Goal: Information Seeking & Learning: Learn about a topic

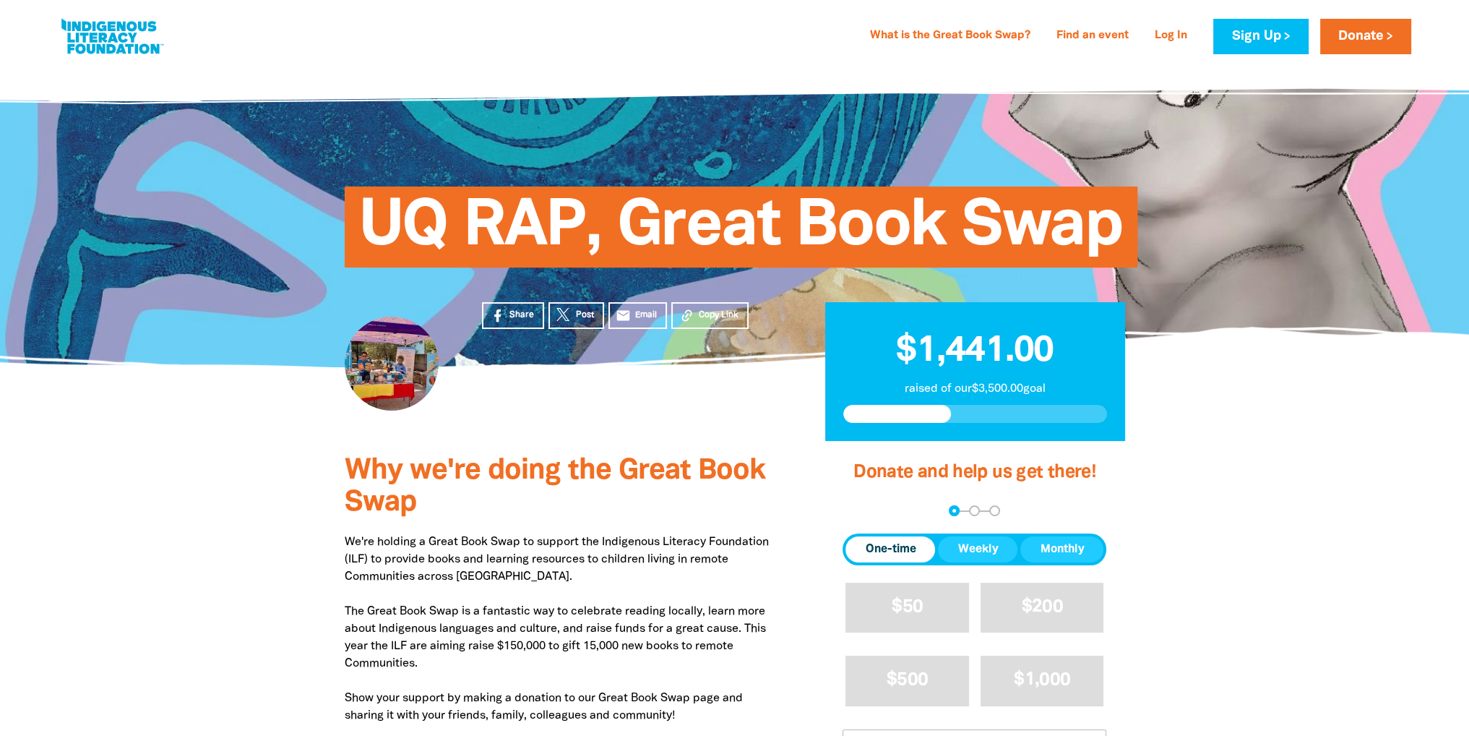
scroll to position [145, 0]
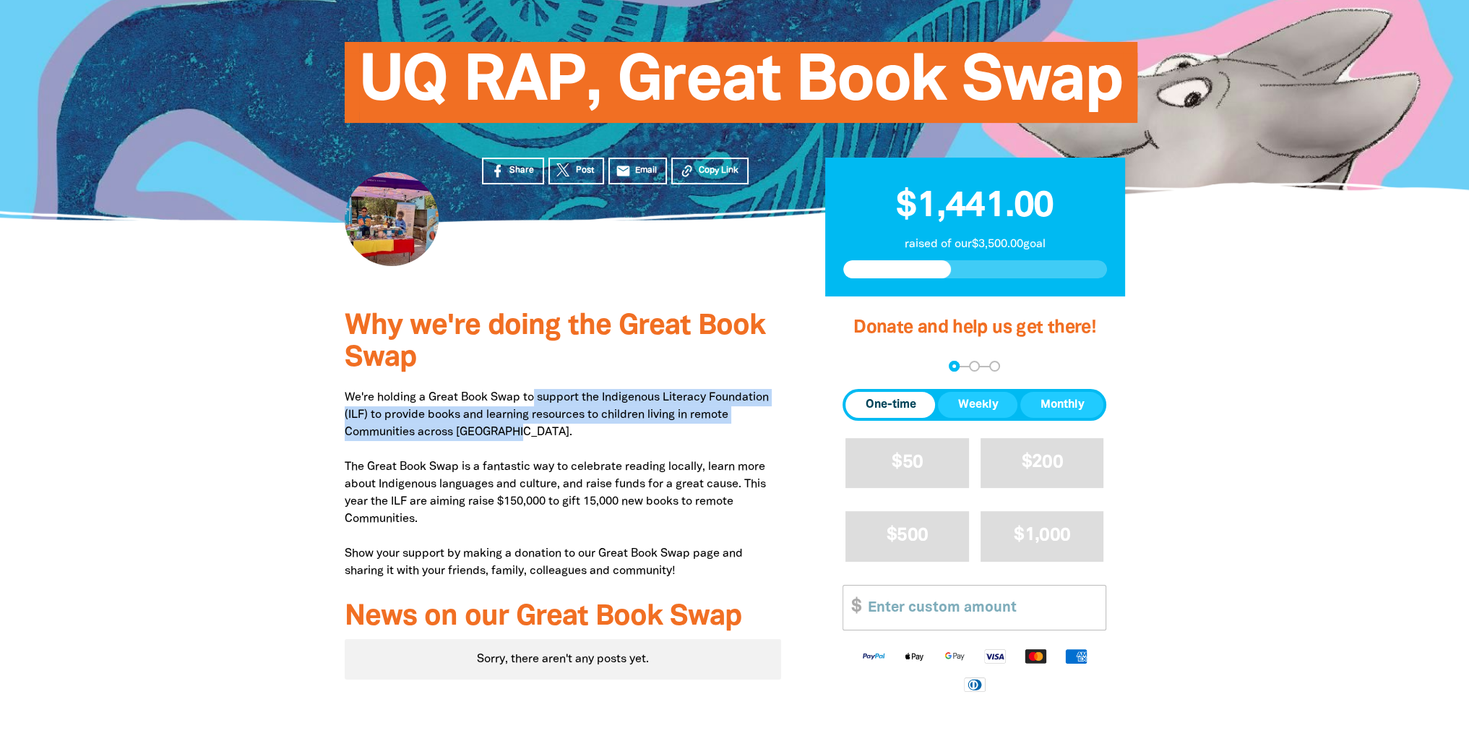
drag, startPoint x: 509, startPoint y: 433, endPoint x: 533, endPoint y: 394, distance: 45.7
click at [533, 394] on p "We're holding a Great Book Swap to support the Indigenous Literacy Foundation (…" at bounding box center [563, 484] width 437 height 191
copy p "support the Indigenous Literacy Foundation (ILF) to provide books and learning …"
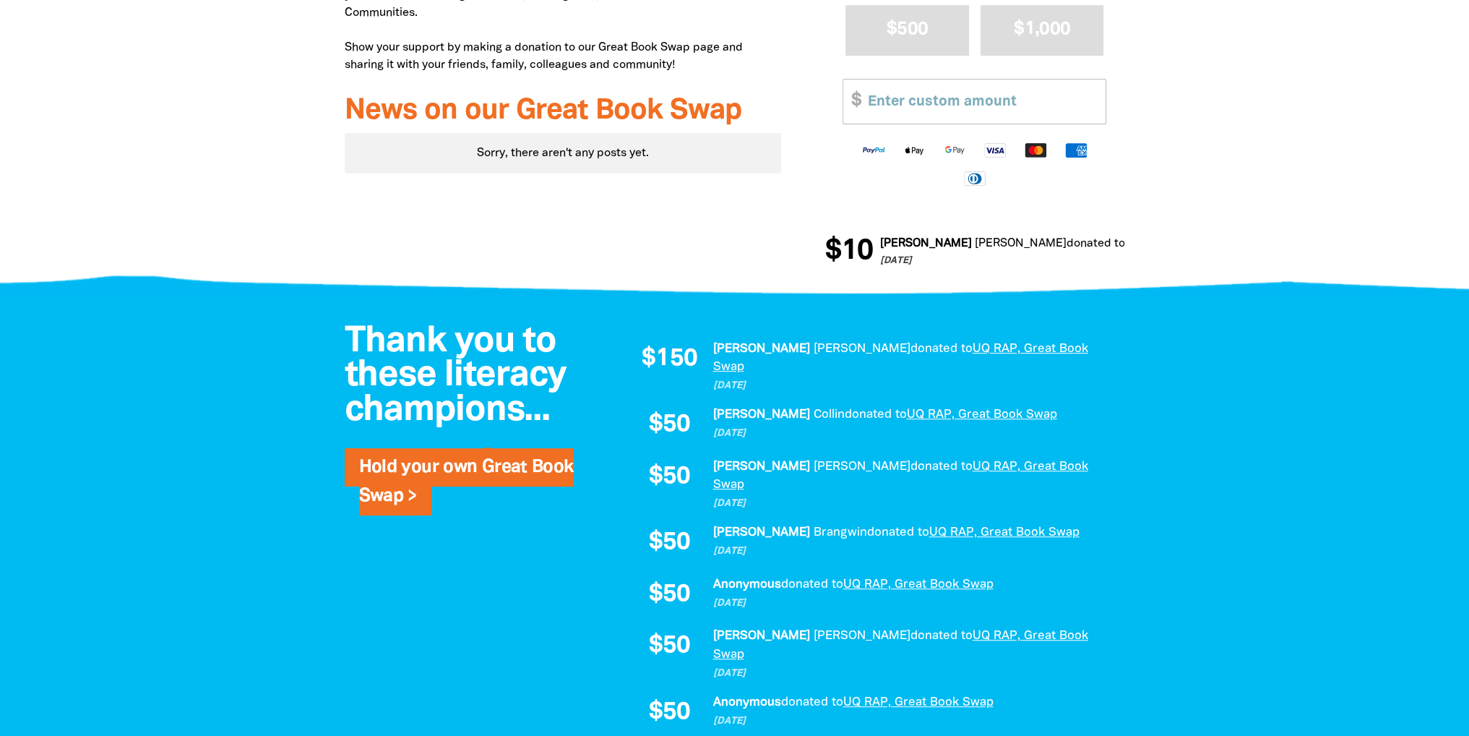
scroll to position [506, 0]
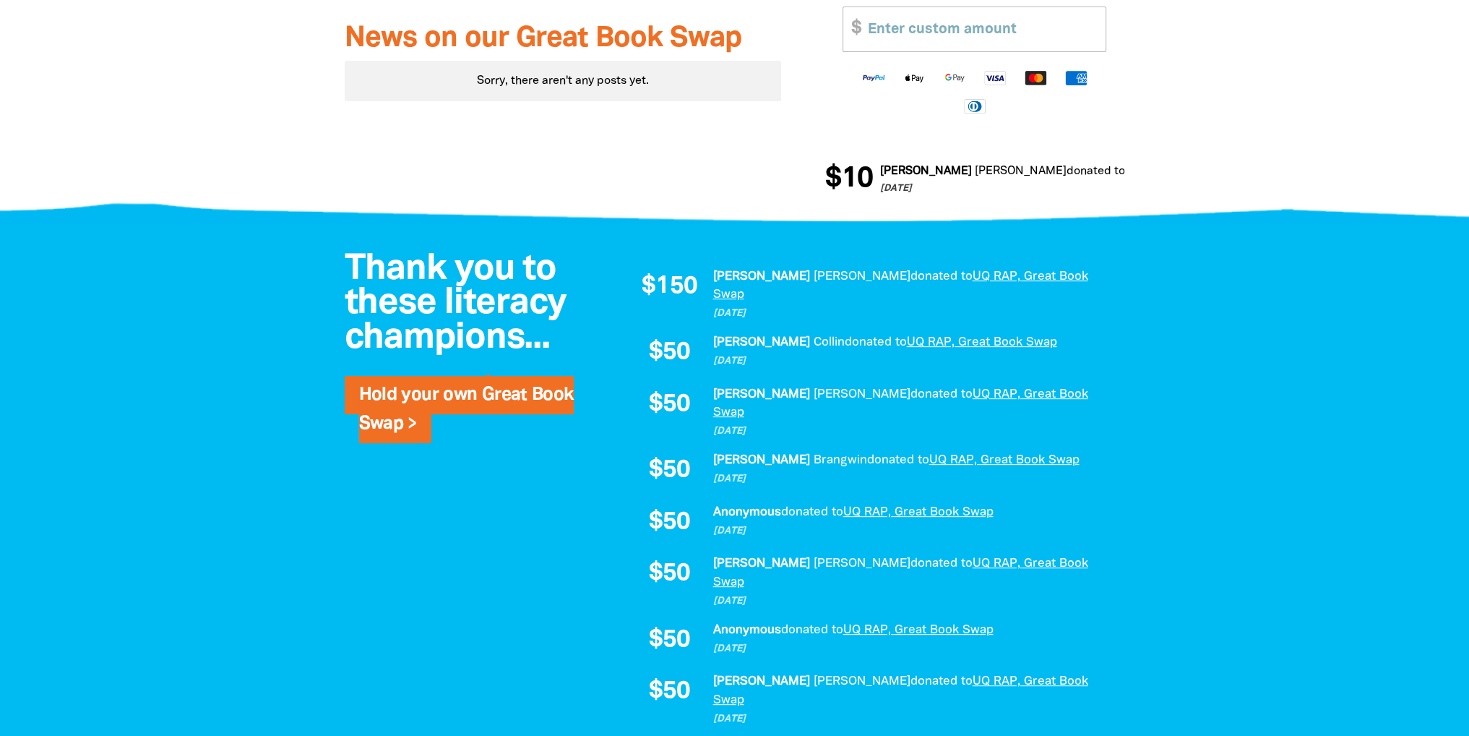
scroll to position [289, 0]
